Goal: Submit feedback/report problem

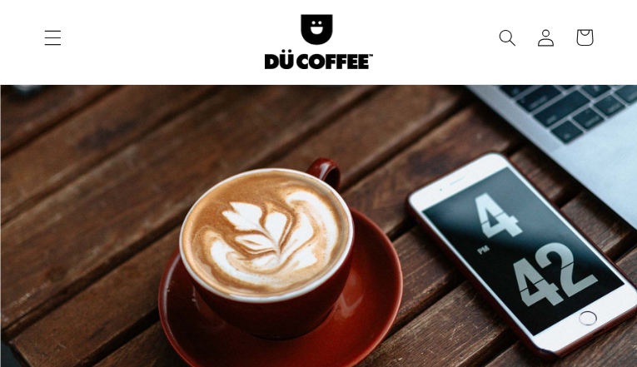
type input "eqRdUJvpR"
type input "ufivebopu72@gmail.com"
type input "5405097933"
